Goal: Find specific page/section: Find specific page/section

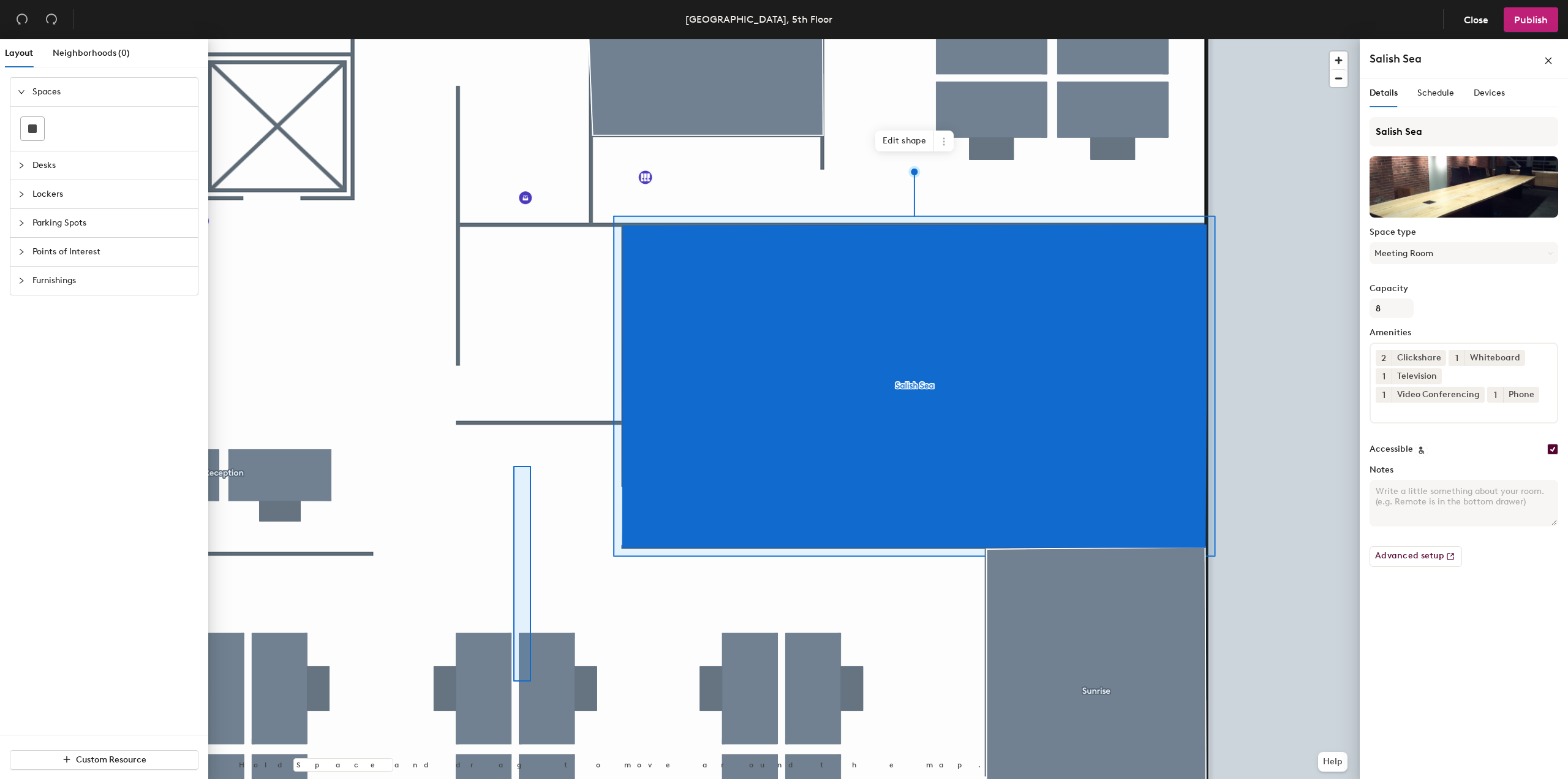
click at [501, 39] on div at bounding box center [784, 39] width 1151 height 0
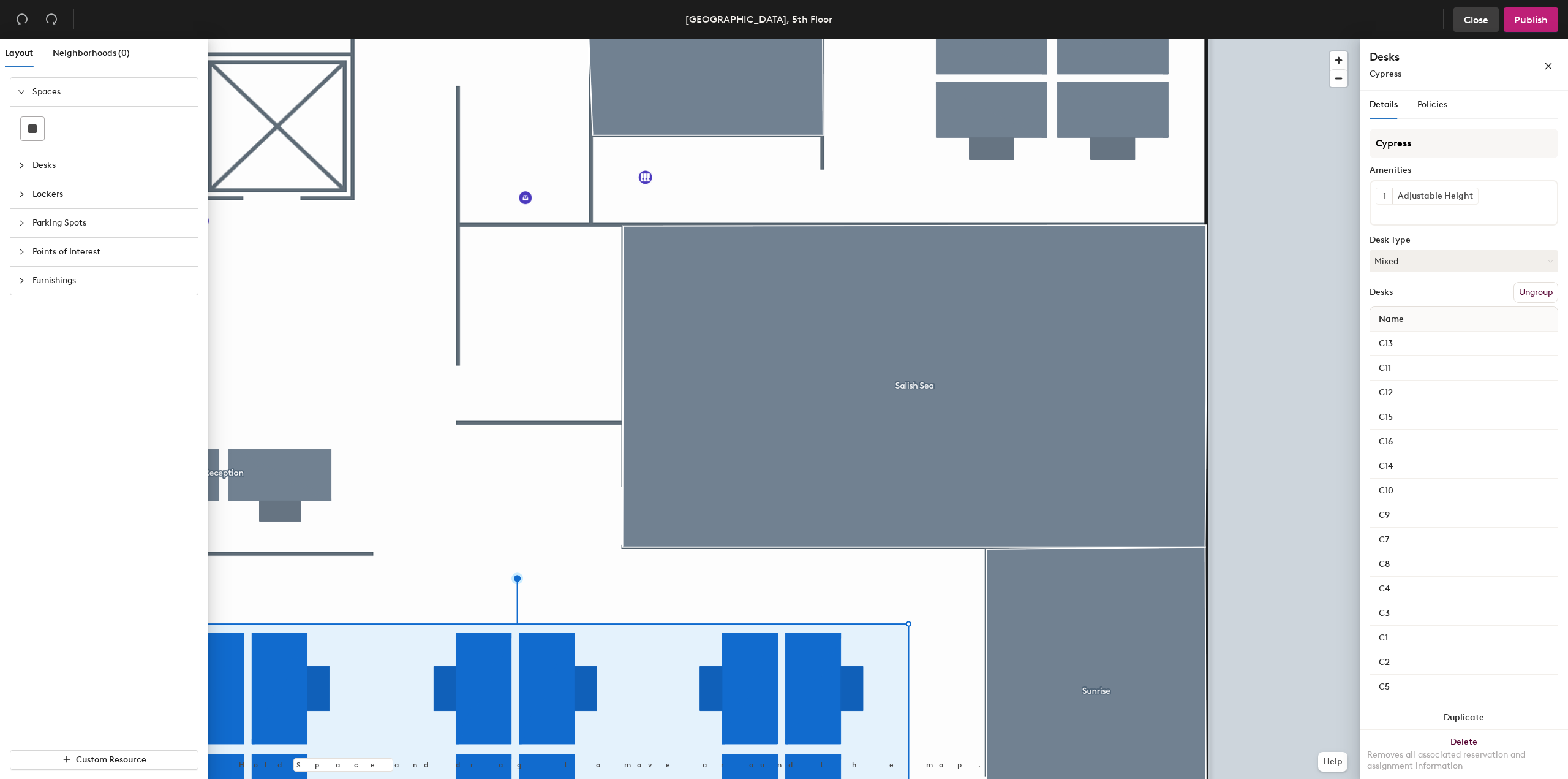
click at [1482, 17] on span "Close" at bounding box center [1476, 20] width 25 height 12
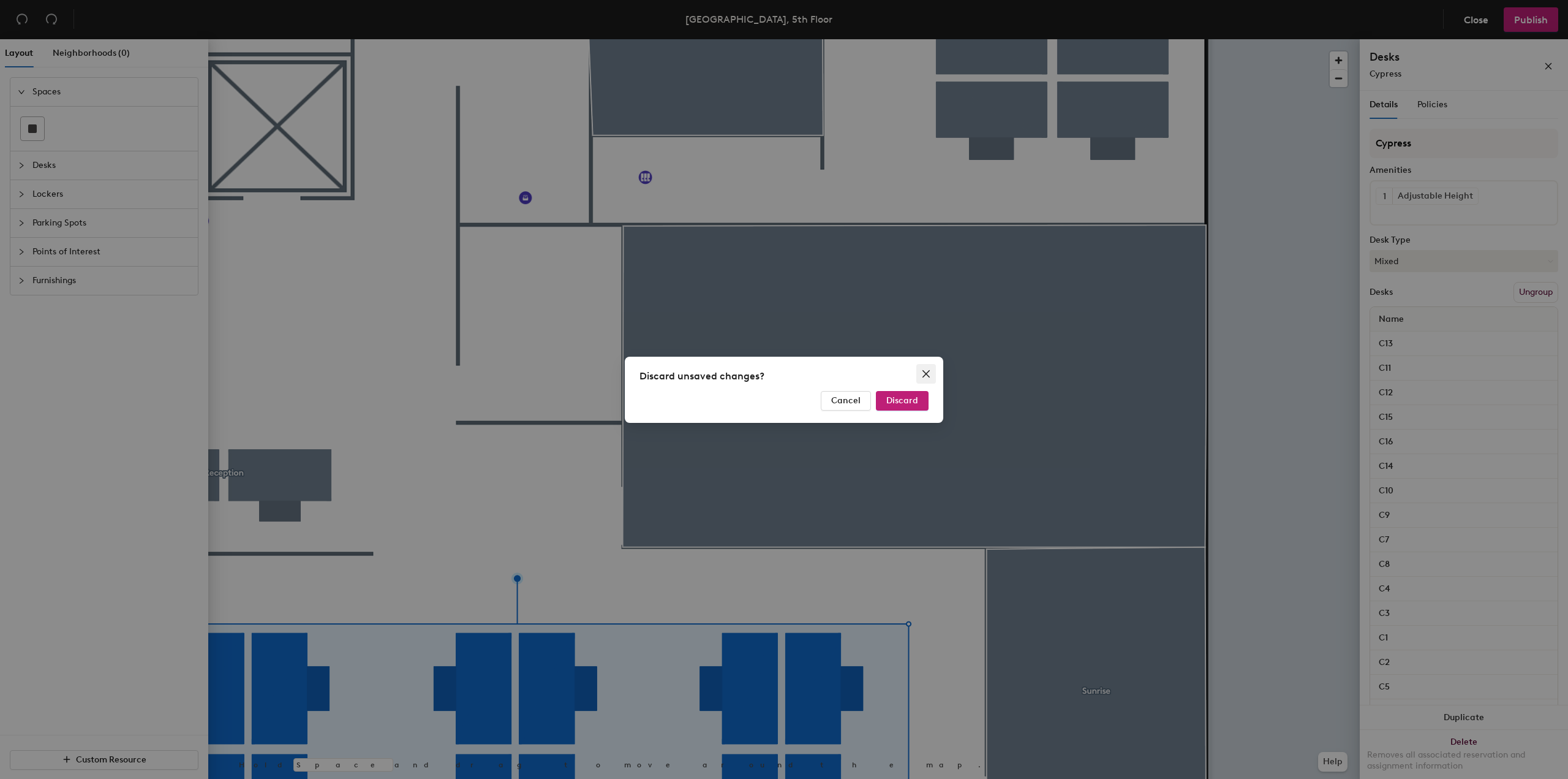
click at [924, 375] on icon "close" at bounding box center [926, 373] width 7 height 7
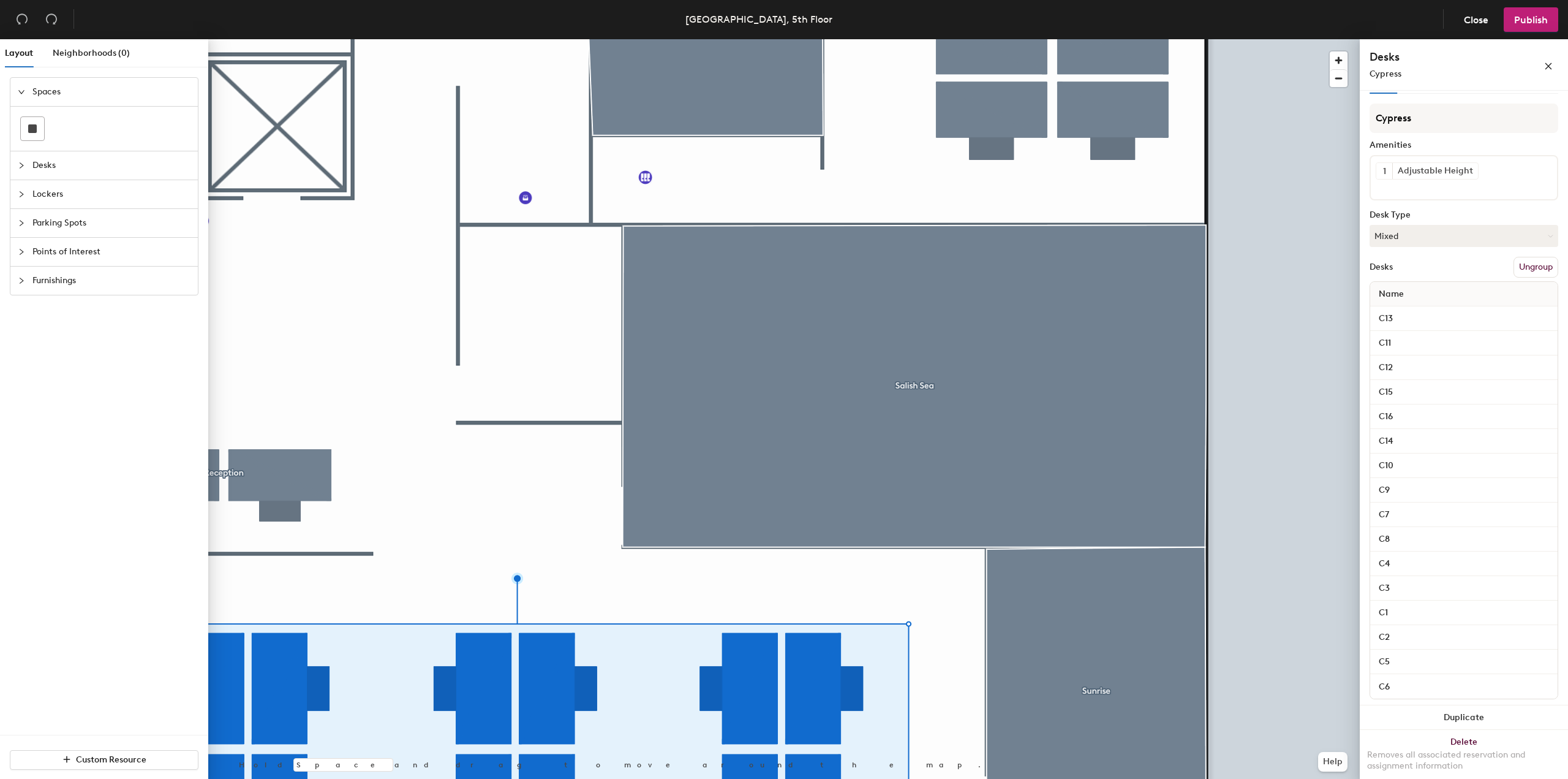
scroll to position [37, 0]
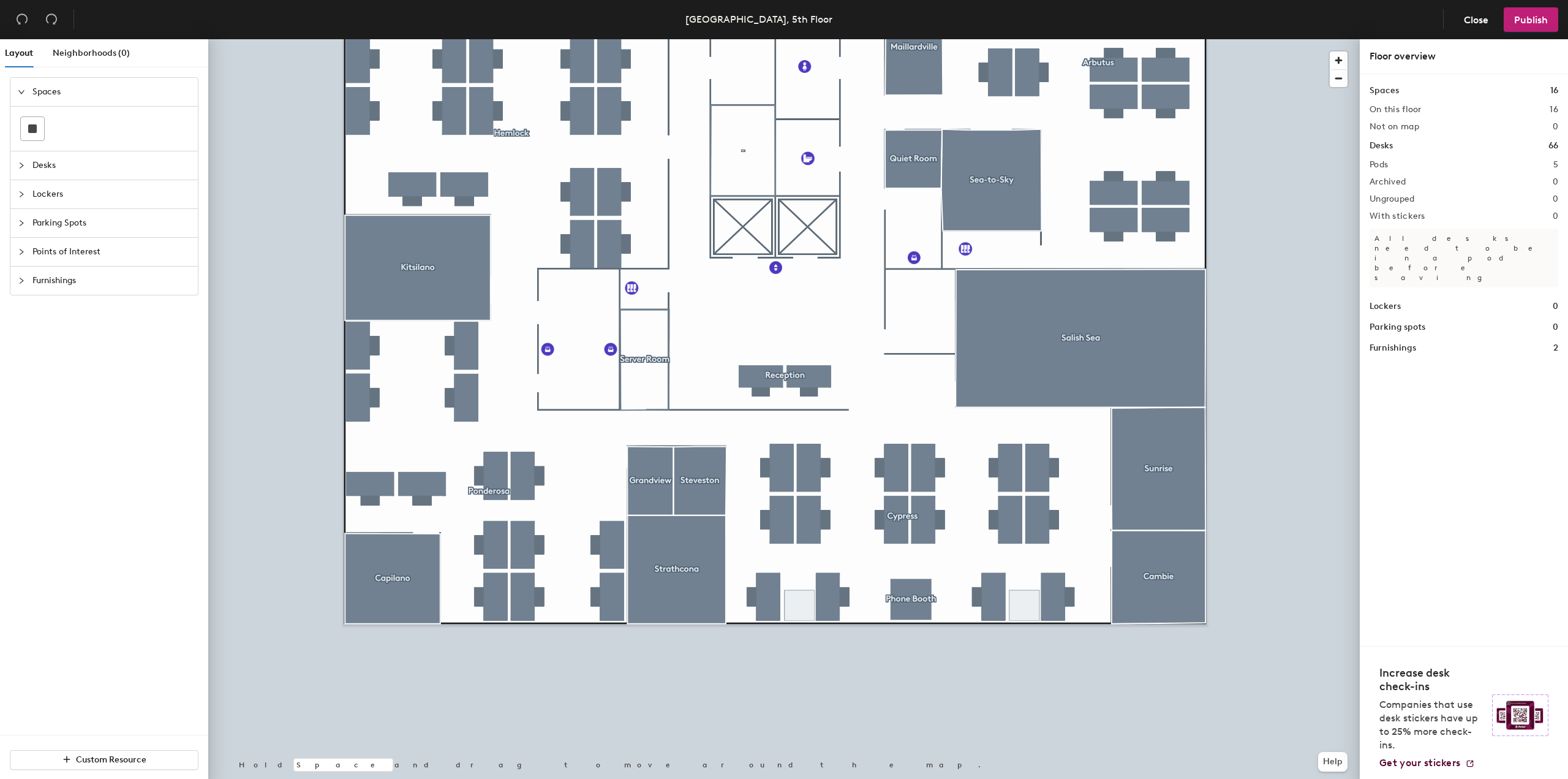
click at [51, 174] on span "Desks" at bounding box center [111, 165] width 158 height 28
click at [1358, 39] on div at bounding box center [784, 39] width 1151 height 0
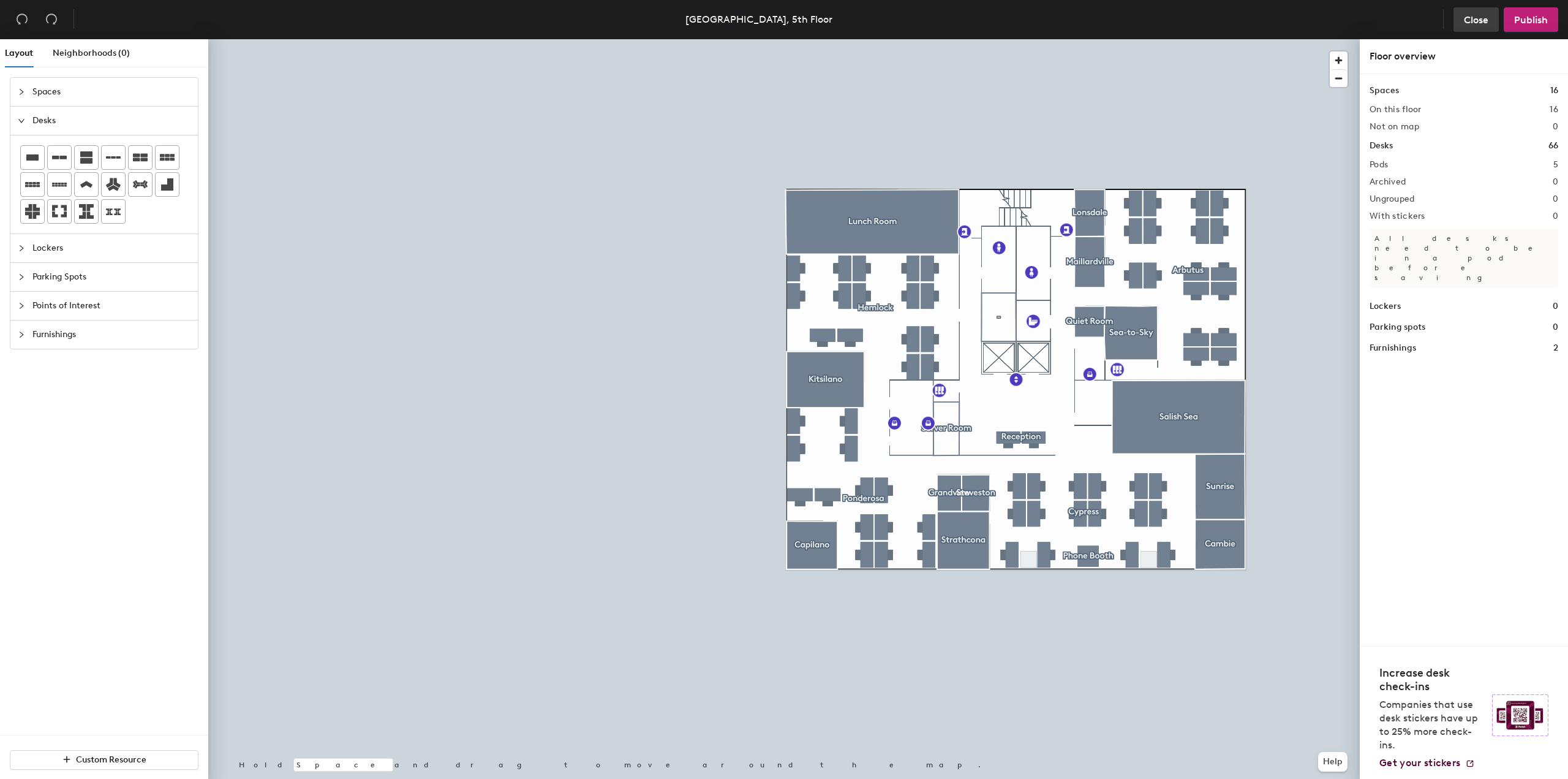
click at [1483, 25] on span "Close" at bounding box center [1476, 20] width 25 height 12
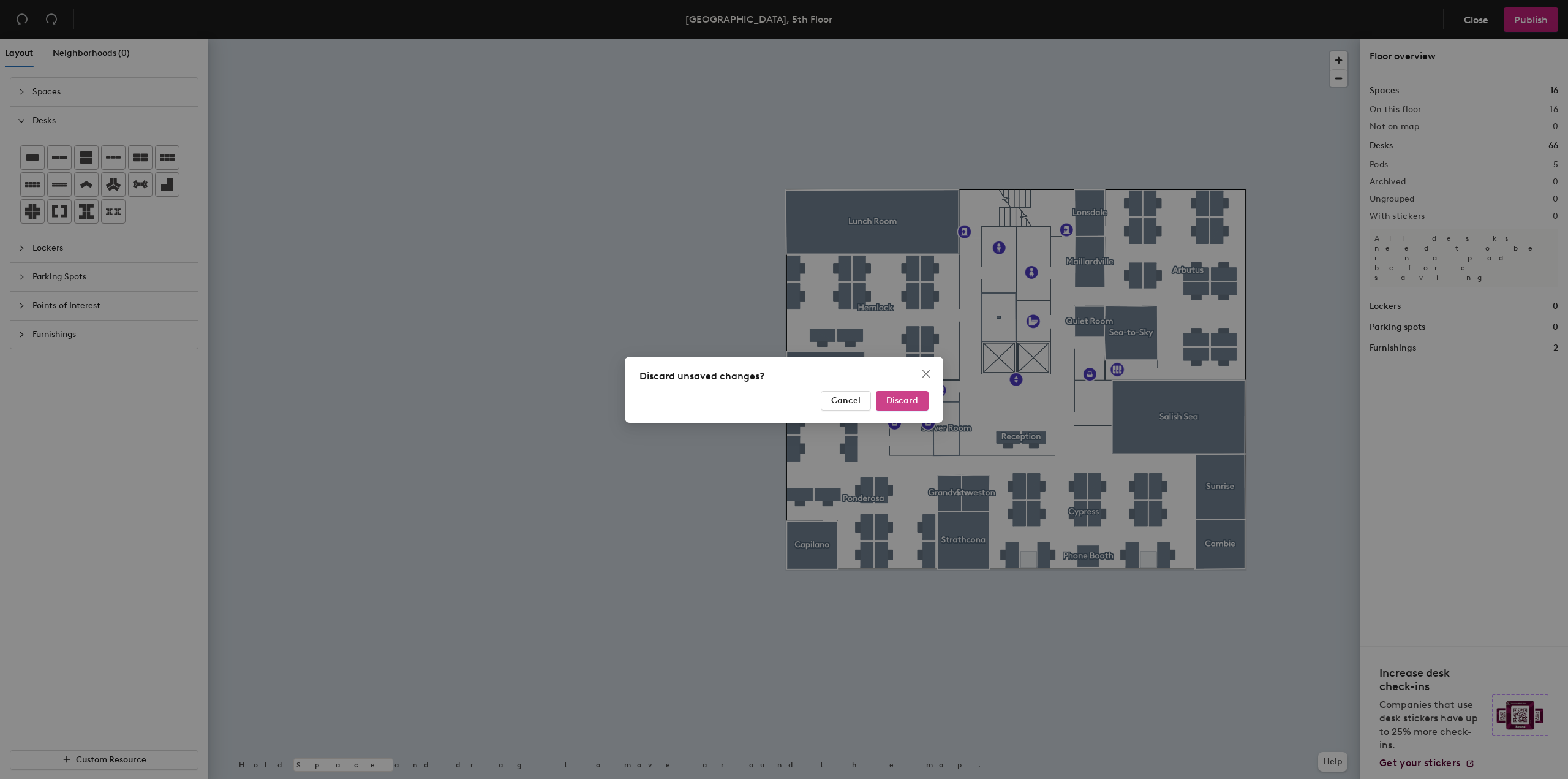
click at [895, 394] on button "Discard" at bounding box center [901, 401] width 52 height 20
